Goal: Book appointment/travel/reservation

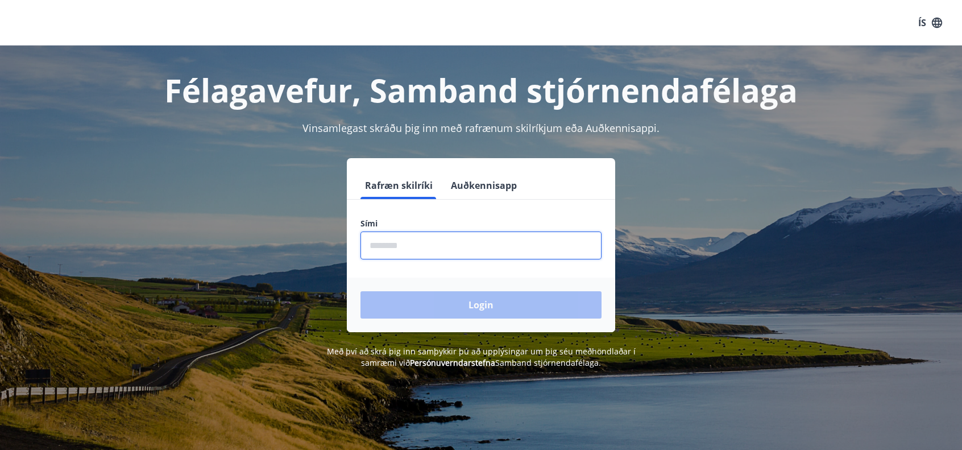
click at [400, 243] on input "phone" at bounding box center [480, 245] width 241 height 28
type input "********"
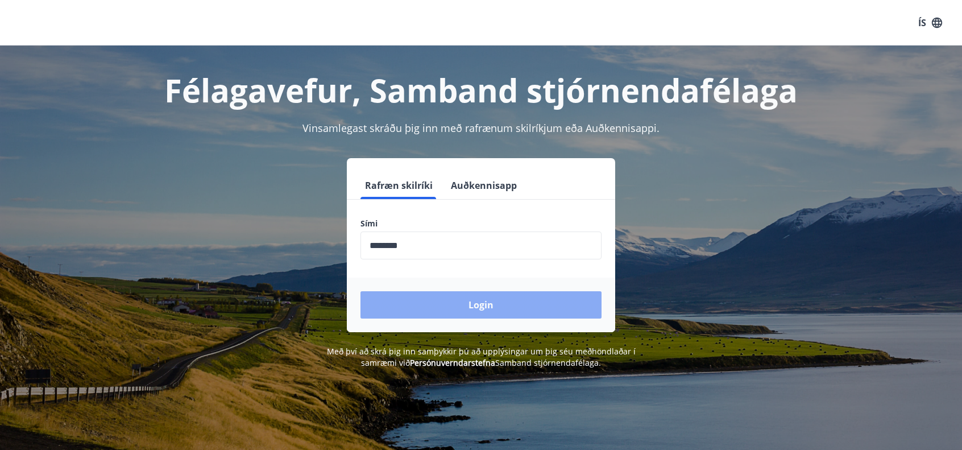
click at [483, 310] on button "Login" at bounding box center [480, 304] width 241 height 27
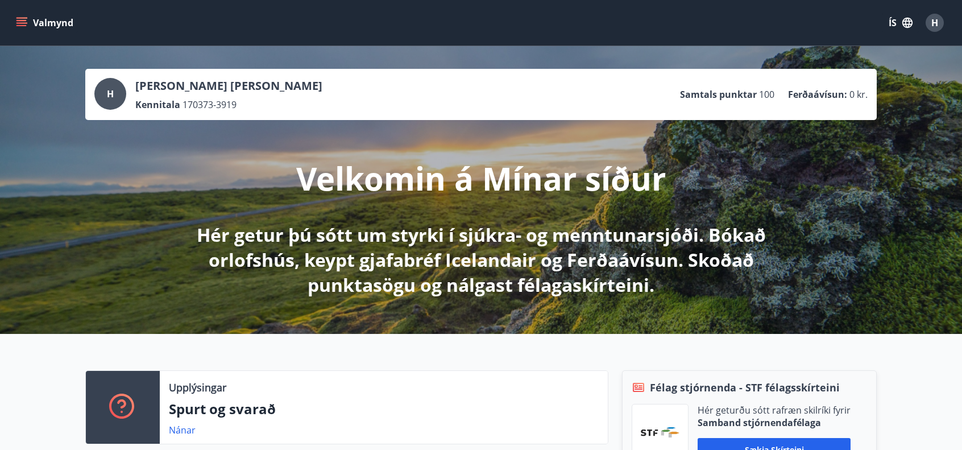
click at [20, 18] on icon "menu" at bounding box center [22, 18] width 13 height 1
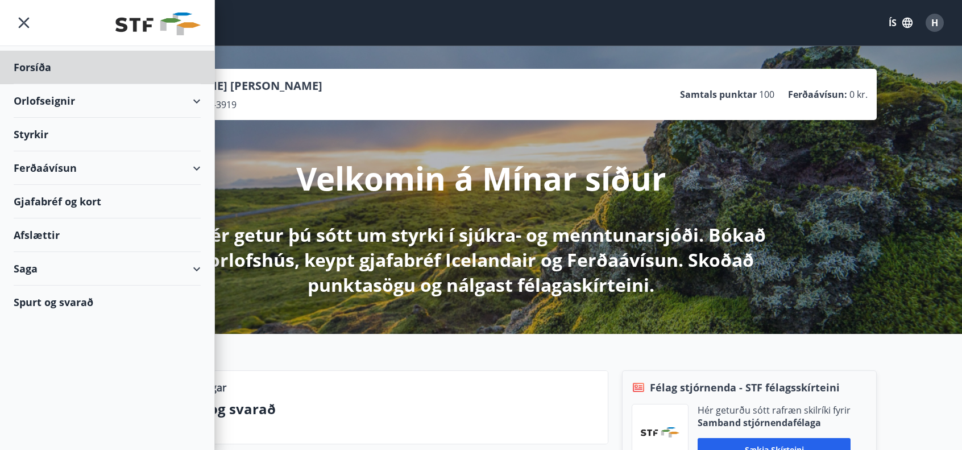
click at [36, 132] on div "Styrkir" at bounding box center [107, 135] width 187 height 34
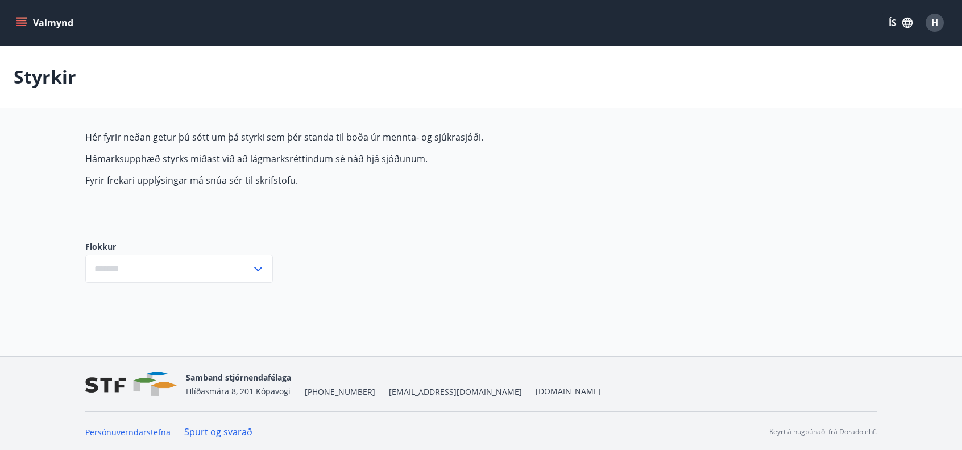
type input "***"
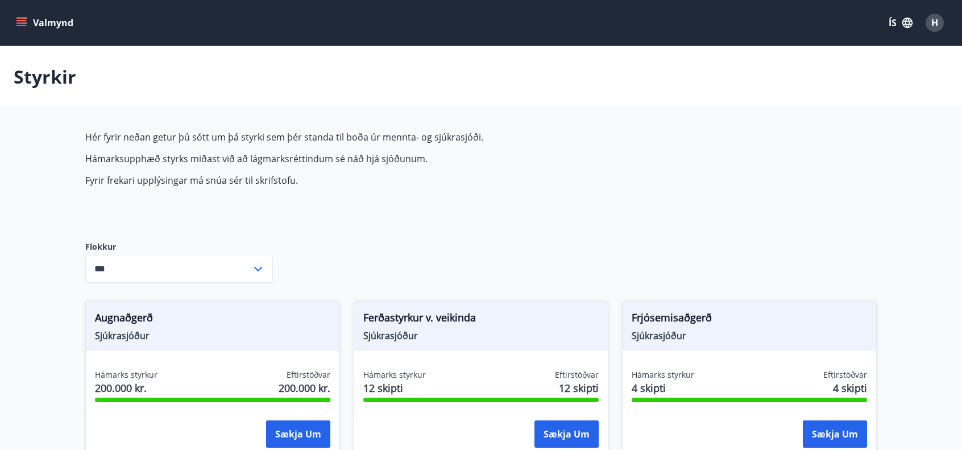
click at [20, 20] on icon "menu" at bounding box center [21, 20] width 10 height 1
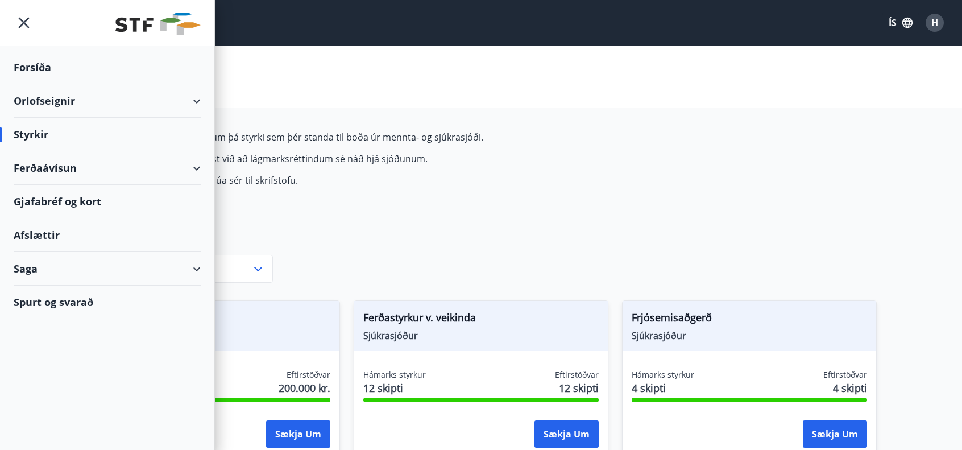
click at [50, 95] on div "Orlofseignir" at bounding box center [107, 101] width 187 height 34
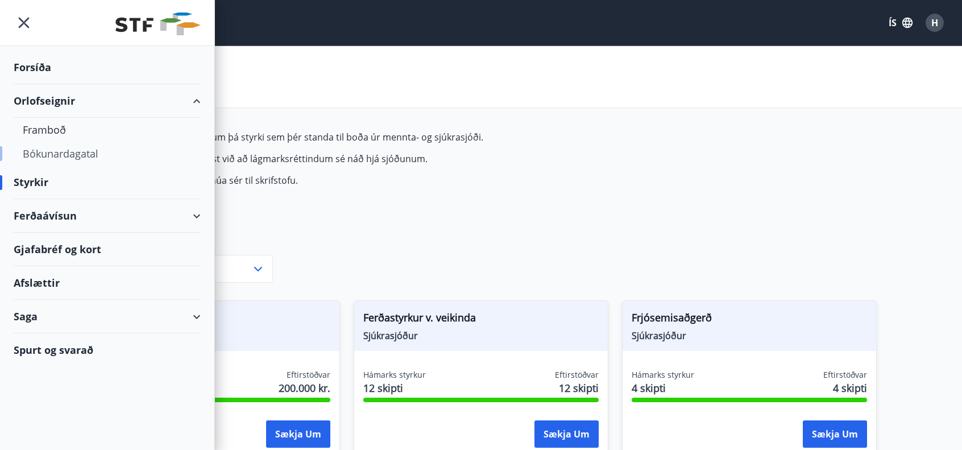
click at [53, 152] on div "Bókunardagatal" at bounding box center [107, 154] width 169 height 24
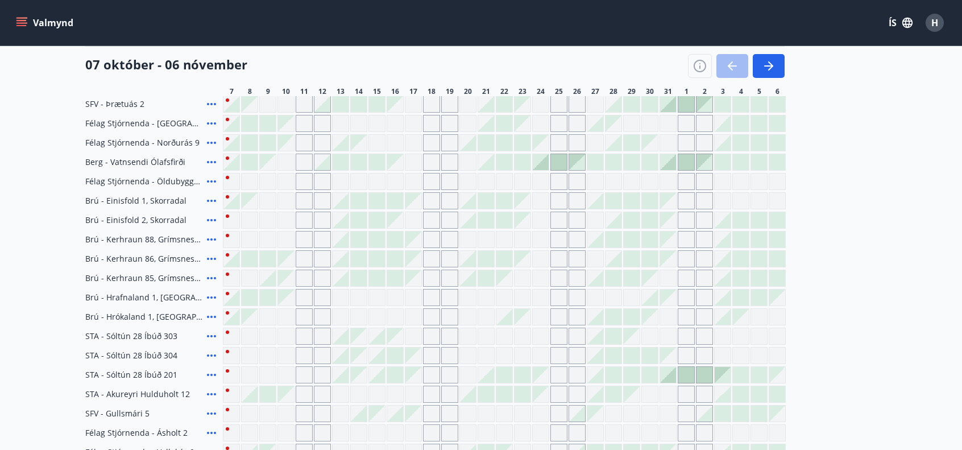
scroll to position [171, 0]
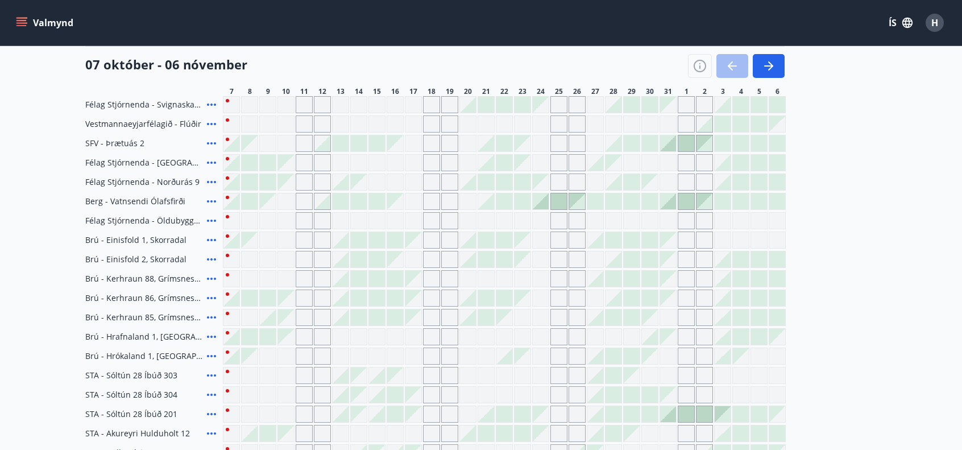
click at [266, 218] on div "Gráir dagar eru ekki bókanlegir" at bounding box center [267, 220] width 17 height 17
click at [32, 254] on main "Bókunardagatal Svæði Allt Dagsetningar Veldu tímabil Svefnstæði +1 [DATE] - [DA…" at bounding box center [481, 245] width 962 height 741
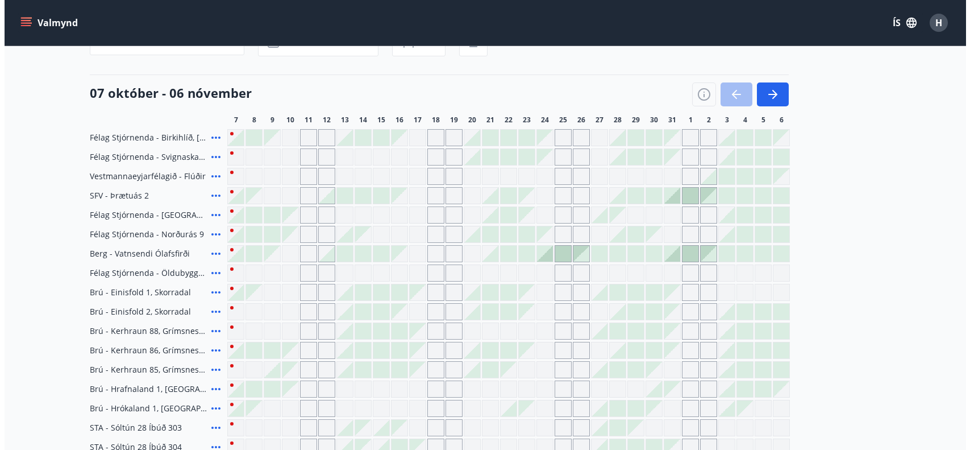
scroll to position [57, 0]
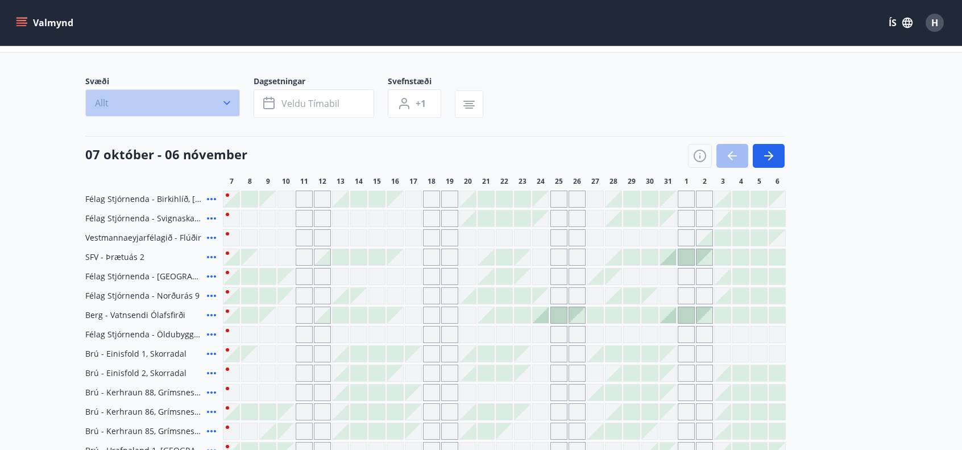
click at [223, 105] on icon "button" at bounding box center [226, 102] width 11 height 11
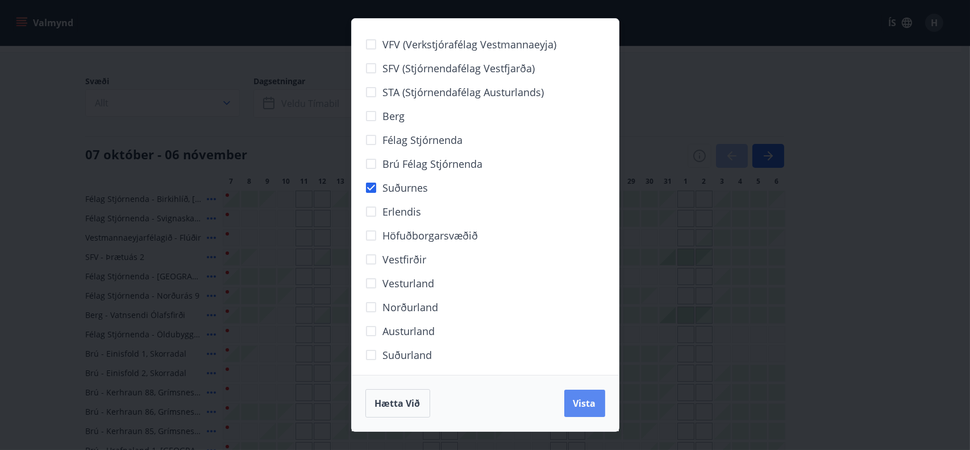
click at [580, 406] on span "Vista" at bounding box center [585, 403] width 23 height 13
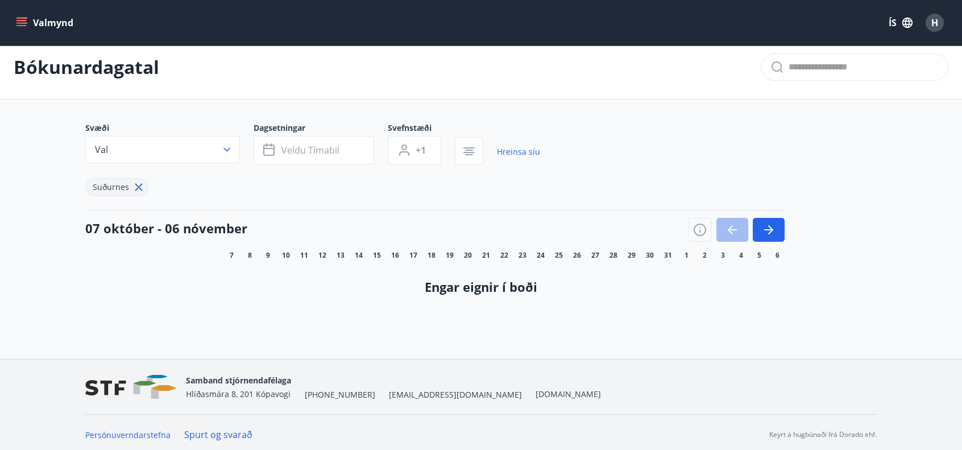
scroll to position [14, 0]
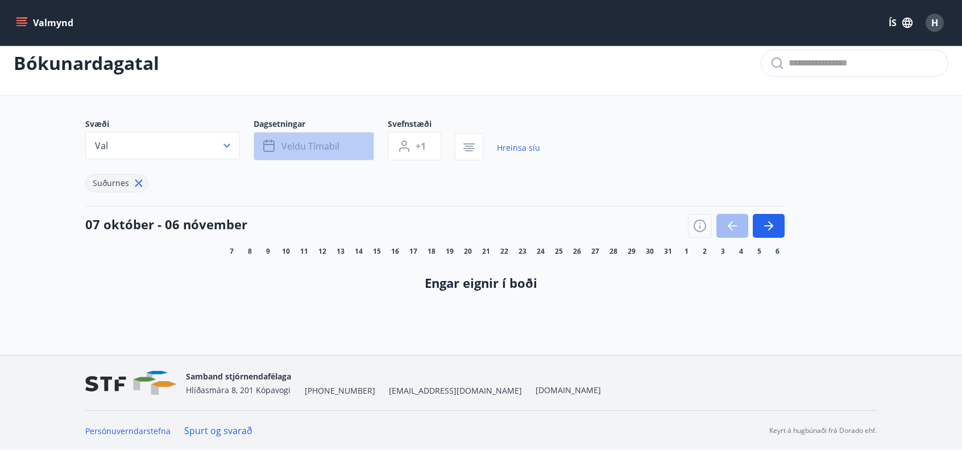
click at [296, 140] on span "Veldu tímabil" at bounding box center [310, 146] width 58 height 13
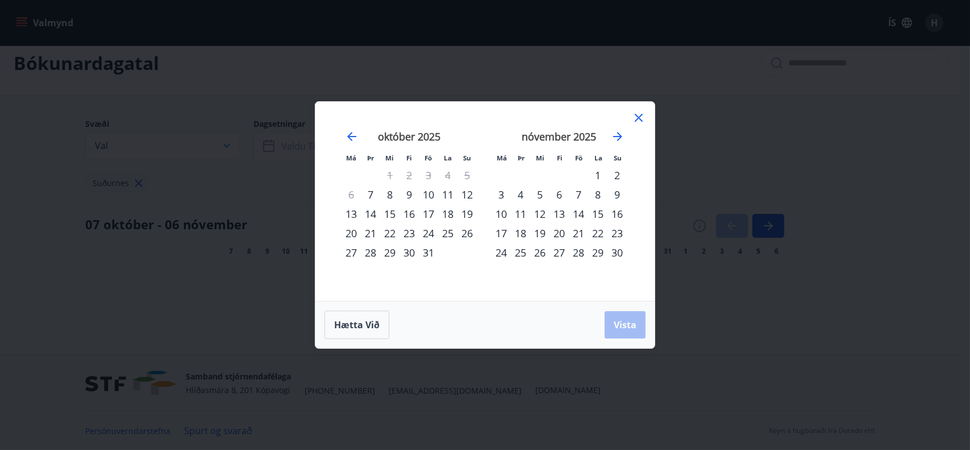
click at [389, 196] on div "8" at bounding box center [389, 194] width 19 height 19
click at [433, 193] on div "10" at bounding box center [428, 194] width 19 height 19
click at [632, 331] on button "Vista" at bounding box center [625, 324] width 41 height 27
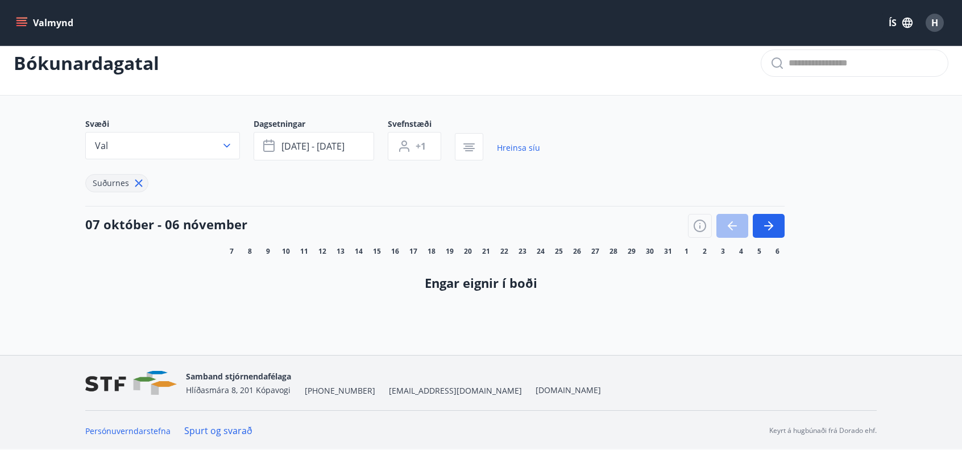
click at [16, 20] on icon "menu" at bounding box center [21, 22] width 11 height 11
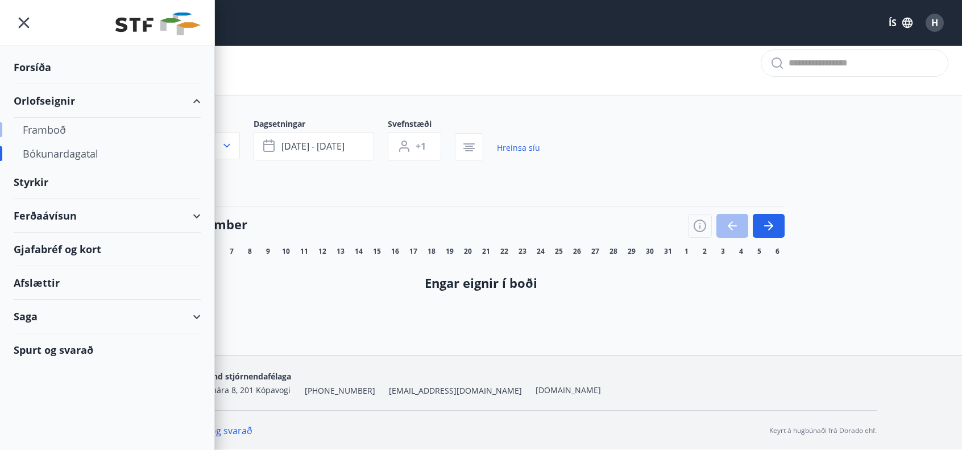
click at [47, 131] on div "Framboð" at bounding box center [107, 130] width 169 height 24
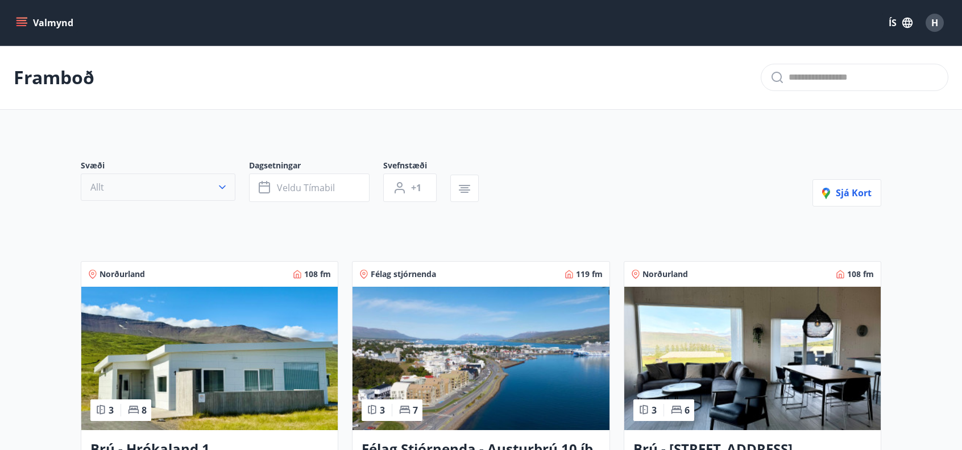
click at [226, 184] on icon "button" at bounding box center [222, 186] width 11 height 11
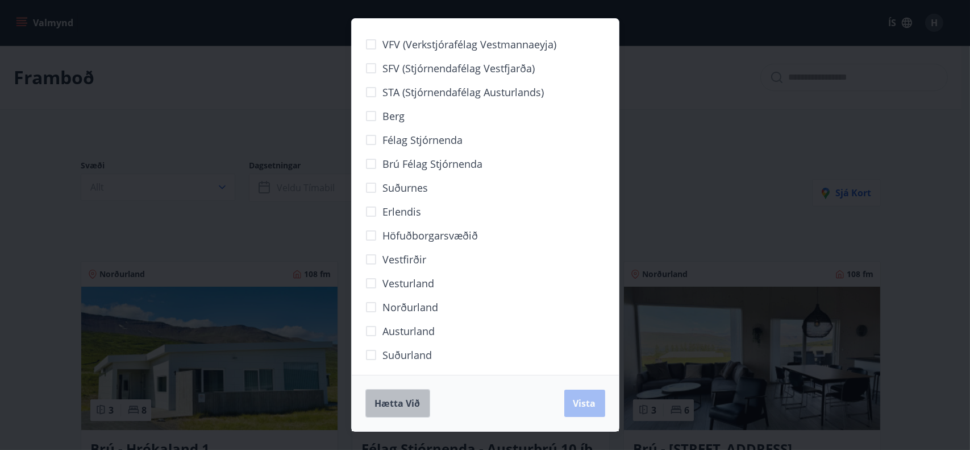
click at [407, 404] on span "Hætta við" at bounding box center [397, 403] width 45 height 13
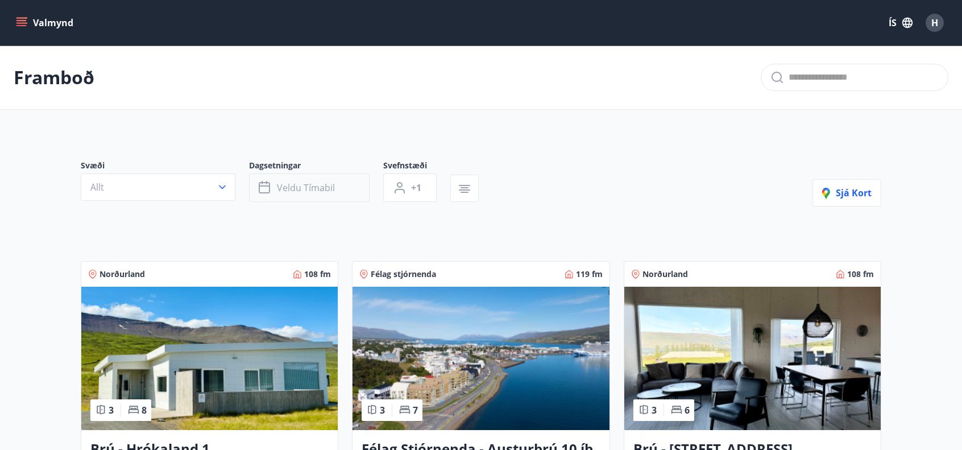
click at [293, 183] on span "Veldu tímabil" at bounding box center [306, 187] width 58 height 13
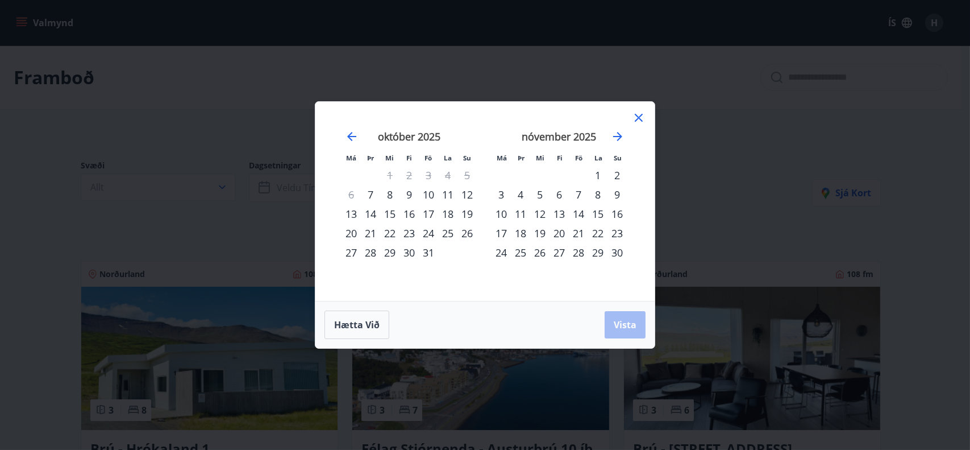
click at [391, 196] on div "8" at bounding box center [389, 194] width 19 height 19
click at [431, 197] on div "10" at bounding box center [428, 194] width 19 height 19
click at [632, 325] on span "Vista" at bounding box center [625, 324] width 23 height 13
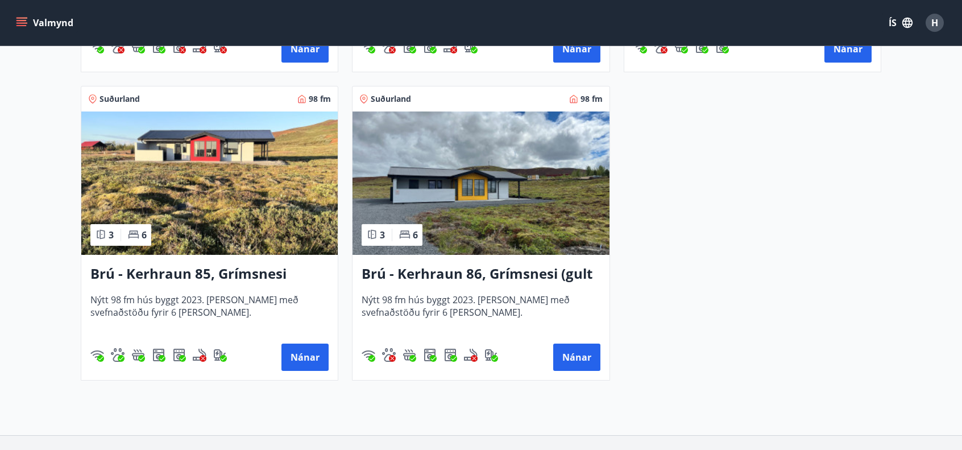
scroll to position [1066, 0]
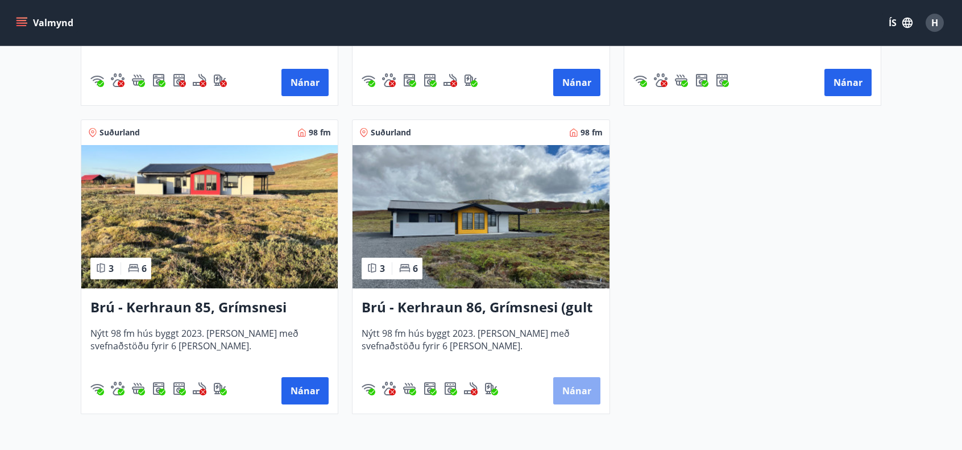
click at [581, 392] on button "Nánar" at bounding box center [576, 390] width 47 height 27
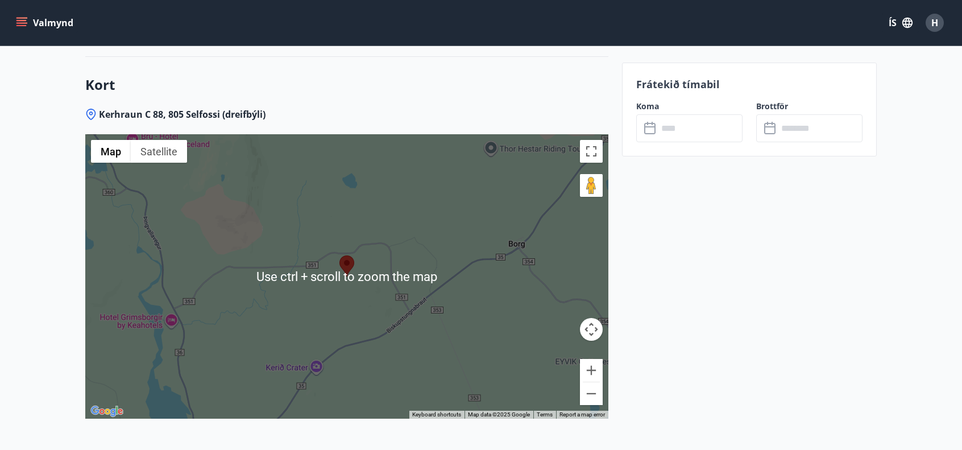
scroll to position [1989, 0]
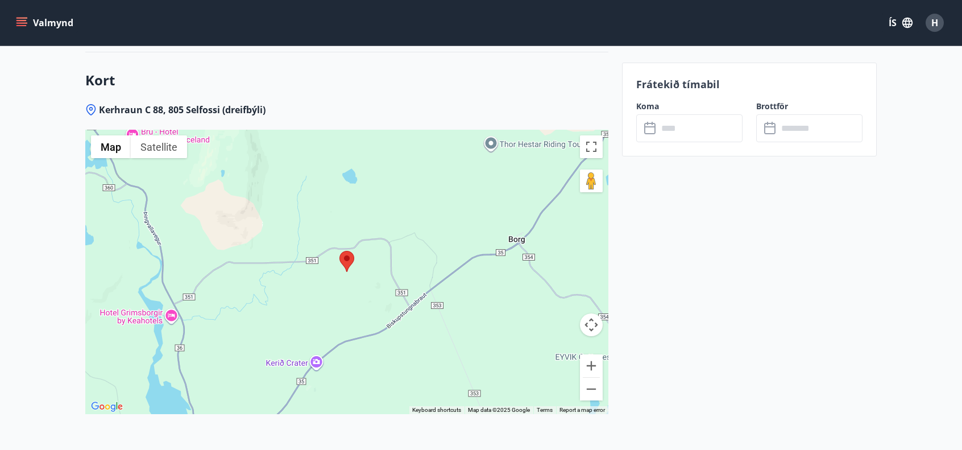
click at [339, 251] on area at bounding box center [339, 251] width 0 height 0
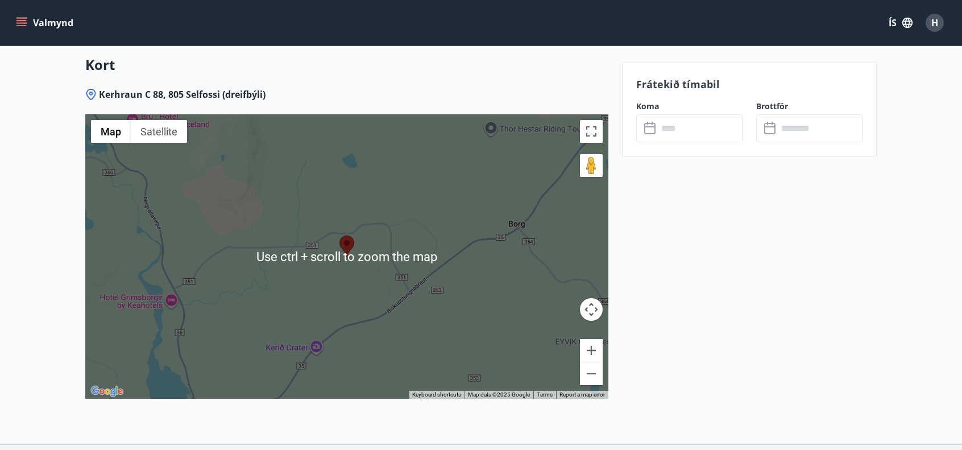
scroll to position [2046, 0]
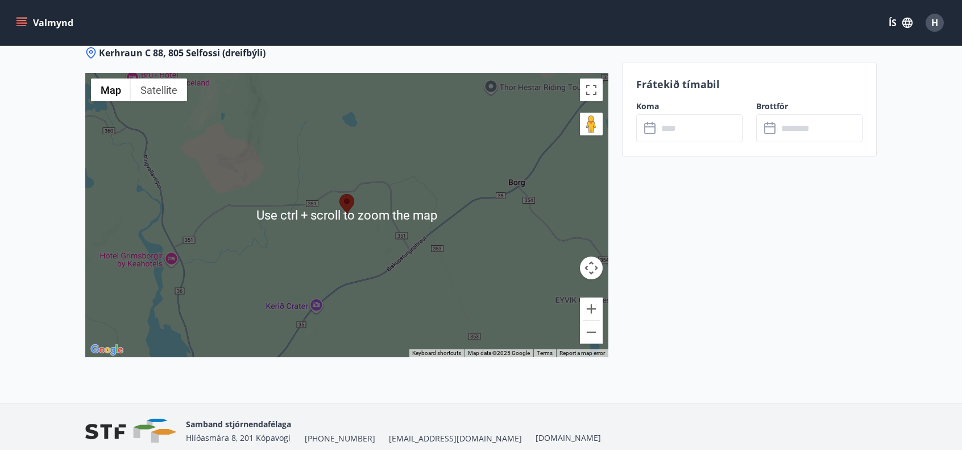
click at [348, 232] on div at bounding box center [346, 215] width 523 height 284
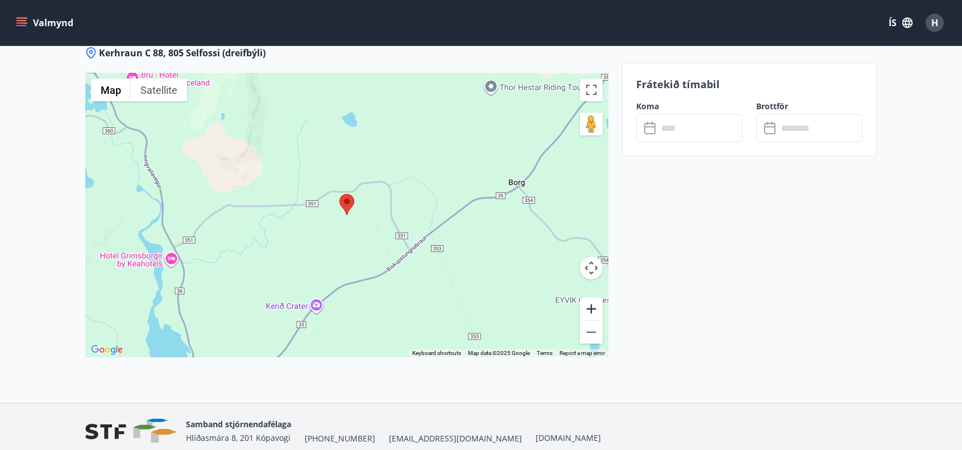
click at [595, 310] on button "Zoom in" at bounding box center [591, 308] width 23 height 23
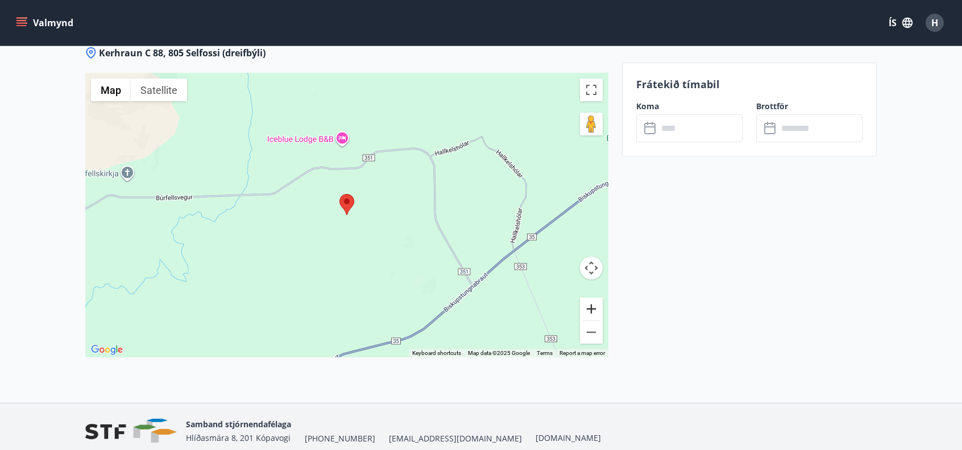
click at [595, 310] on button "Zoom in" at bounding box center [591, 308] width 23 height 23
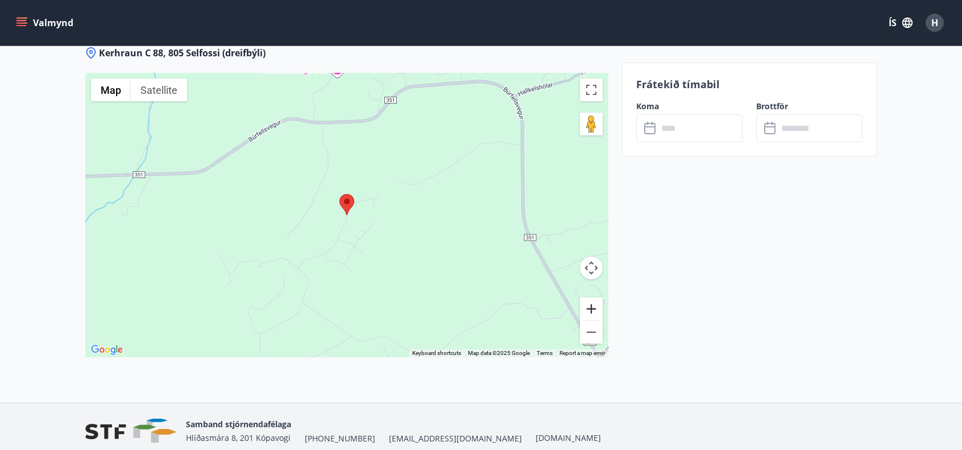
click at [595, 310] on button "Zoom in" at bounding box center [591, 308] width 23 height 23
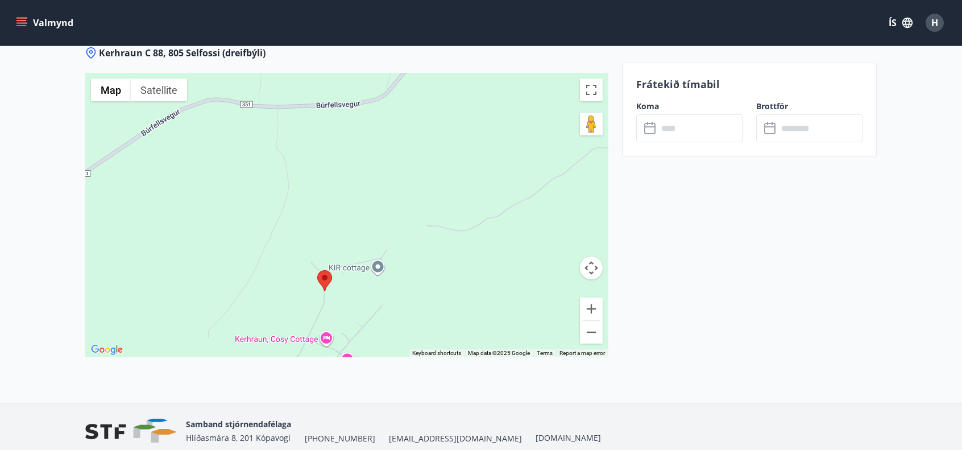
drag, startPoint x: 443, startPoint y: 294, endPoint x: 420, endPoint y: 337, distance: 48.6
click at [419, 339] on div at bounding box center [346, 215] width 523 height 284
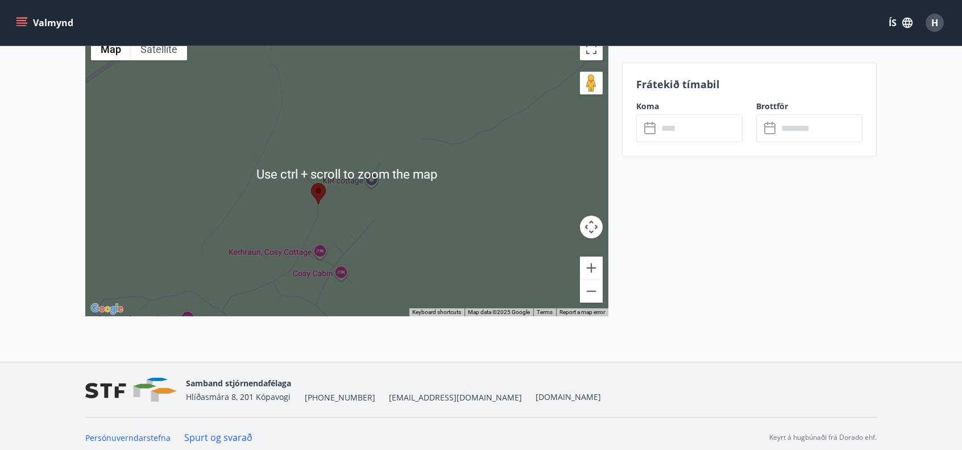
scroll to position [2094, 0]
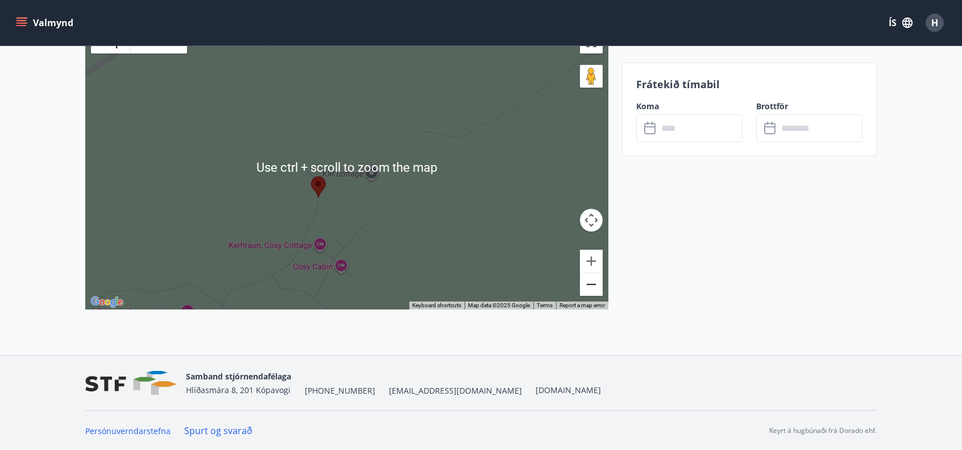
click at [596, 286] on button "Zoom out" at bounding box center [591, 284] width 23 height 23
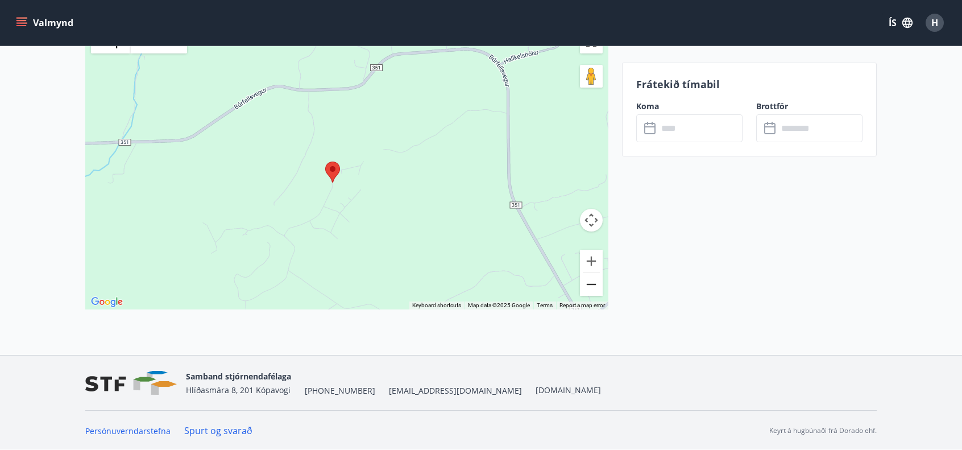
click at [596, 286] on button "Zoom out" at bounding box center [591, 284] width 23 height 23
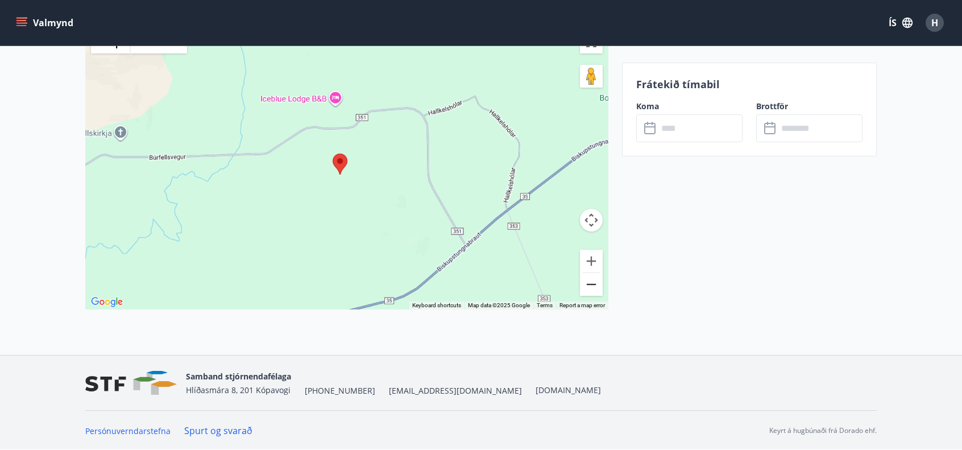
click at [596, 286] on button "Zoom out" at bounding box center [591, 284] width 23 height 23
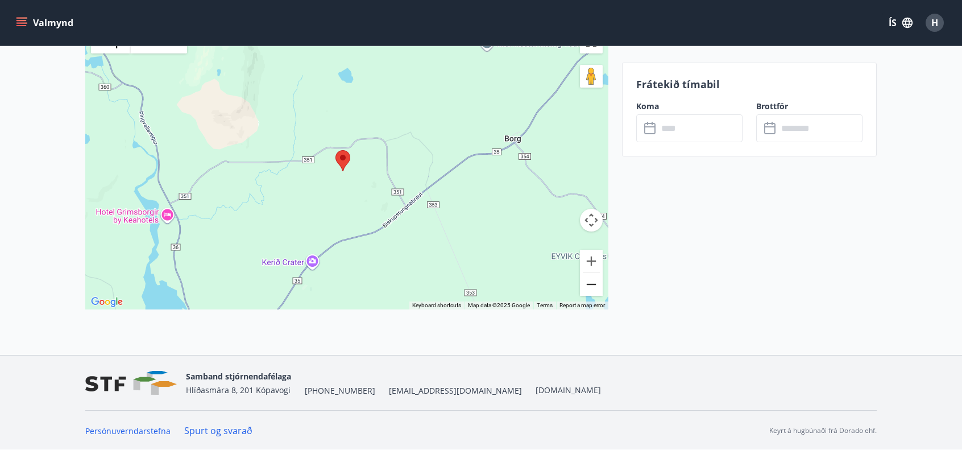
click at [594, 286] on button "Zoom out" at bounding box center [591, 284] width 23 height 23
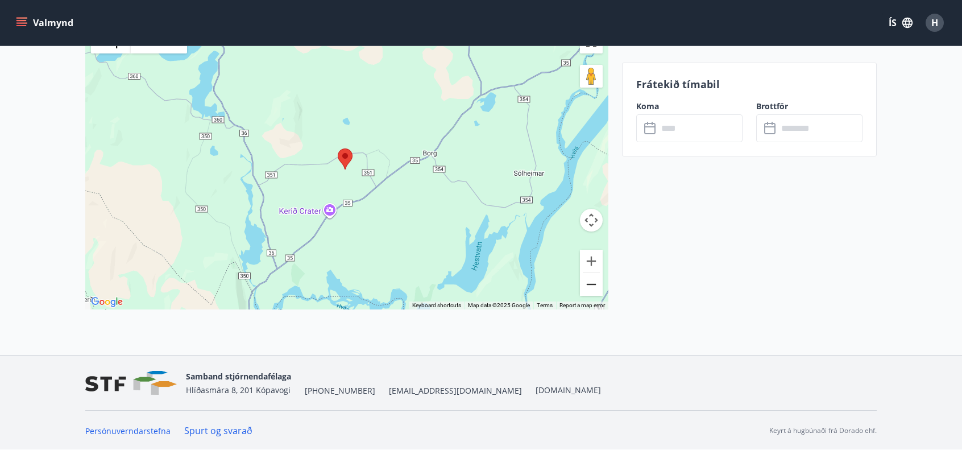
click at [594, 286] on button "Zoom out" at bounding box center [591, 284] width 23 height 23
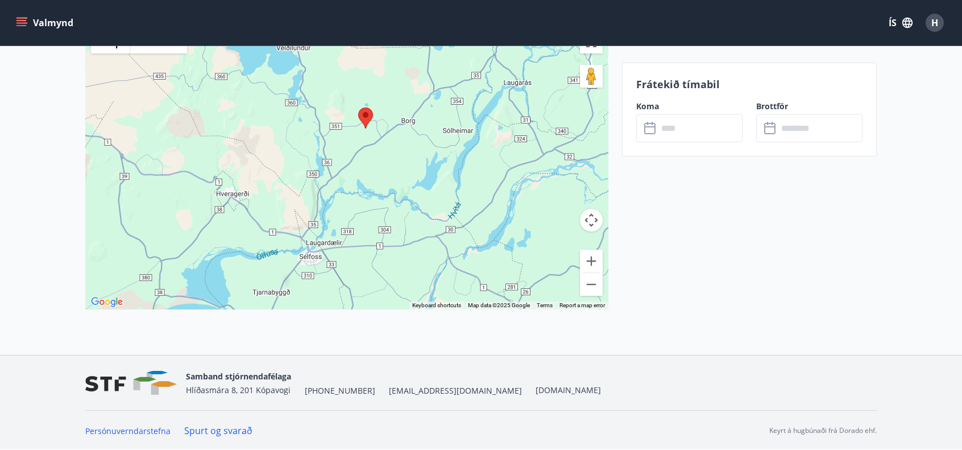
drag, startPoint x: 394, startPoint y: 198, endPoint x: 420, endPoint y: 151, distance: 53.7
click at [420, 151] on div at bounding box center [346, 167] width 523 height 284
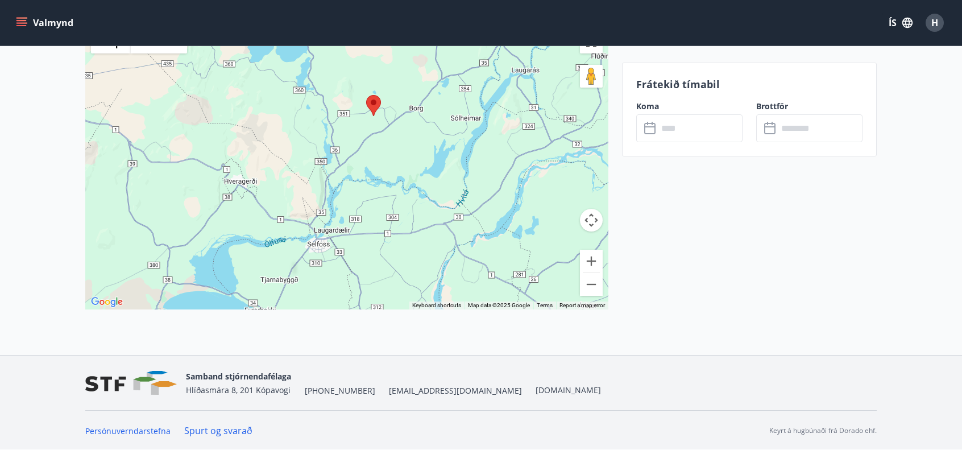
click at [678, 126] on input "text" at bounding box center [700, 128] width 85 height 28
click at [647, 130] on icon at bounding box center [651, 129] width 14 height 14
click at [680, 129] on input "text" at bounding box center [700, 128] width 85 height 28
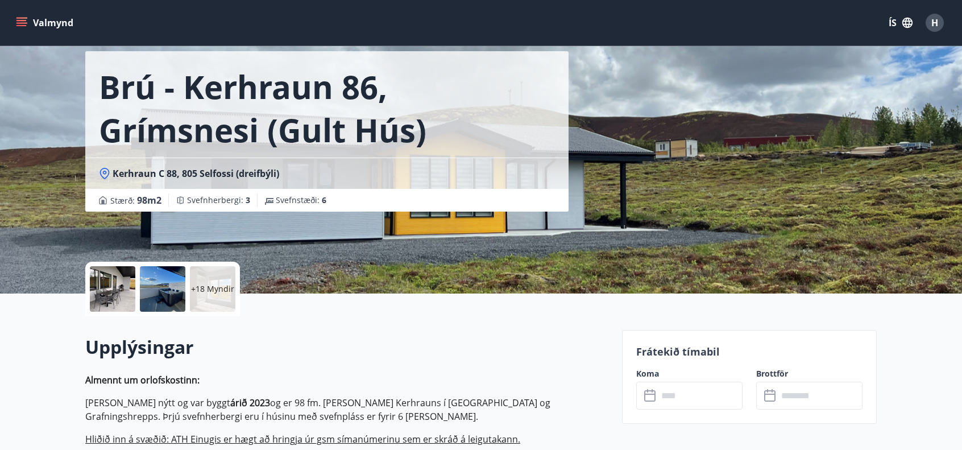
scroll to position [57, 0]
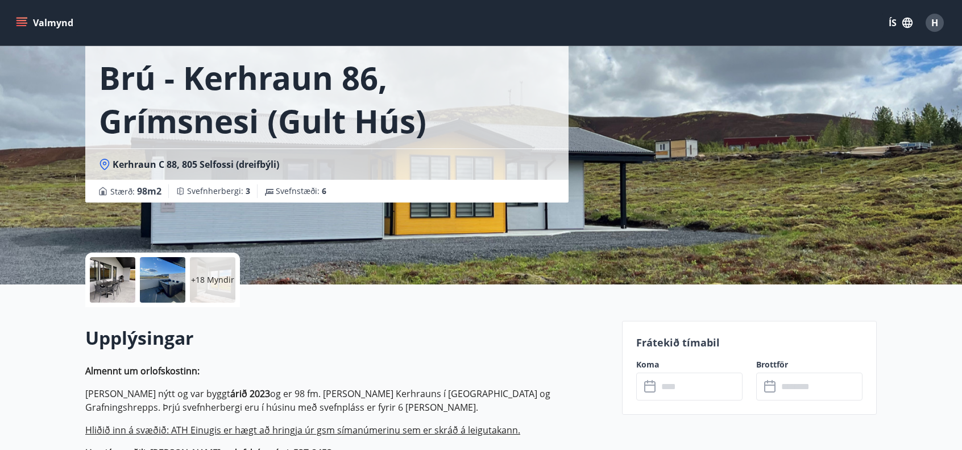
click at [658, 391] on input "text" at bounding box center [700, 386] width 85 height 28
click at [215, 279] on p "+18 Myndir" at bounding box center [212, 279] width 43 height 11
click at [107, 268] on div at bounding box center [112, 279] width 45 height 45
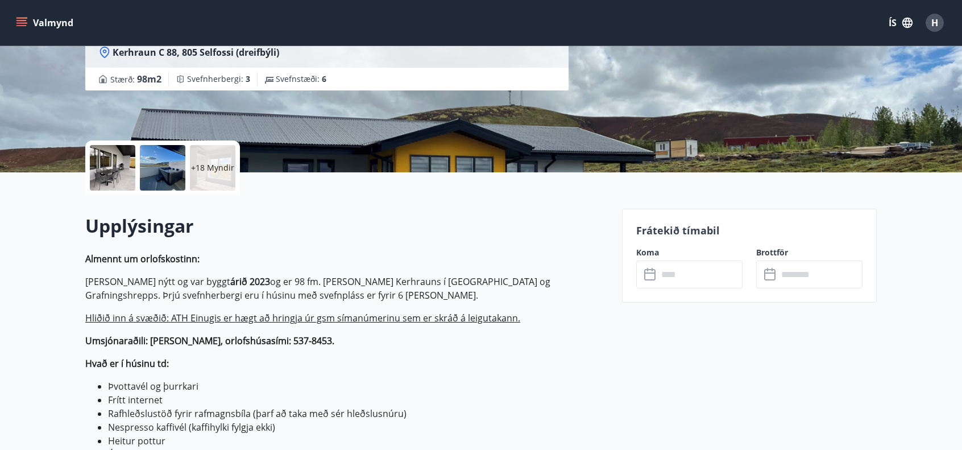
scroll to position [171, 0]
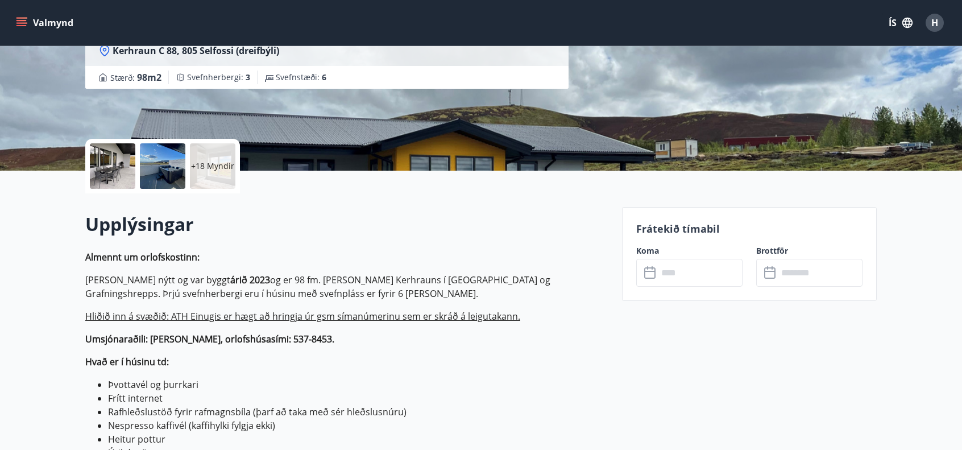
click at [115, 161] on div at bounding box center [112, 165] width 45 height 45
click at [116, 164] on div at bounding box center [112, 165] width 45 height 45
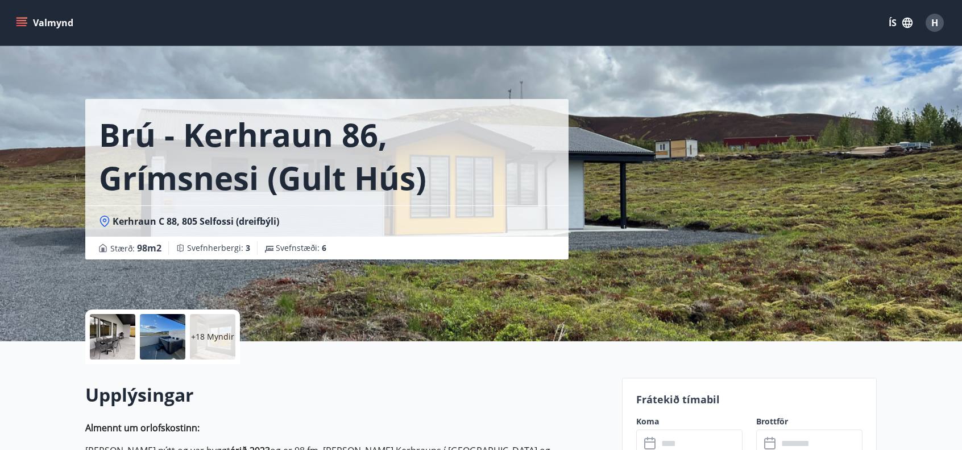
click at [111, 342] on div at bounding box center [112, 336] width 45 height 45
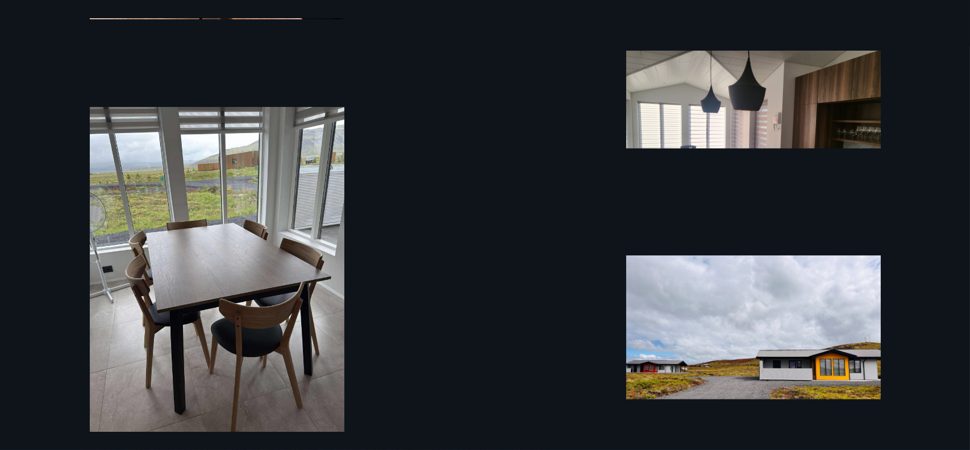
scroll to position [2149, 0]
